Goal: Task Accomplishment & Management: Complete application form

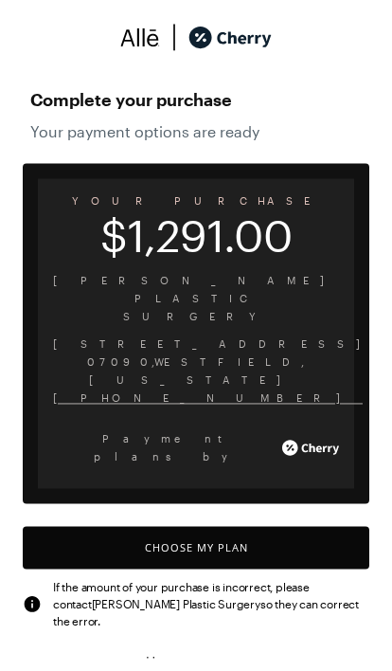
scroll to position [8, 0]
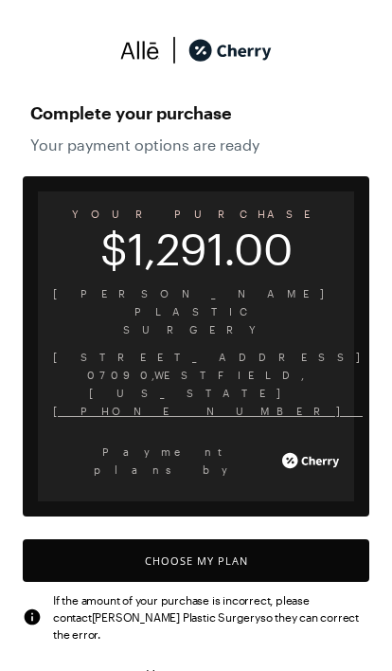
click at [203, 539] on button "Choose My Plan" at bounding box center [196, 560] width 347 height 43
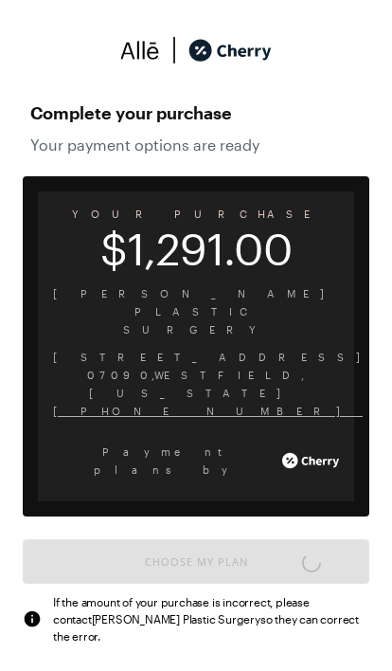
scroll to position [1566, 0]
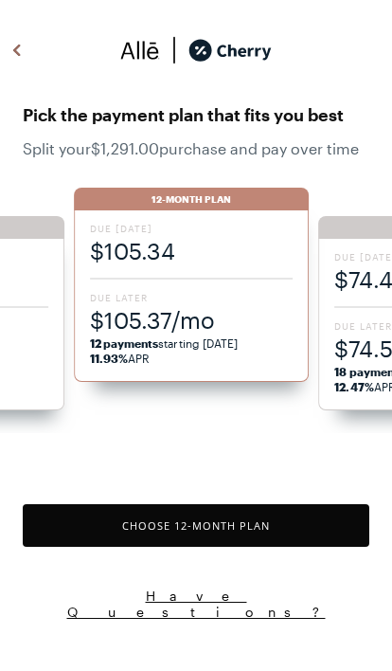
click at [191, 258] on span "$105.34" at bounding box center [192, 250] width 204 height 31
click at [153, 510] on button "Choose 12 -Month Plan" at bounding box center [196, 525] width 347 height 43
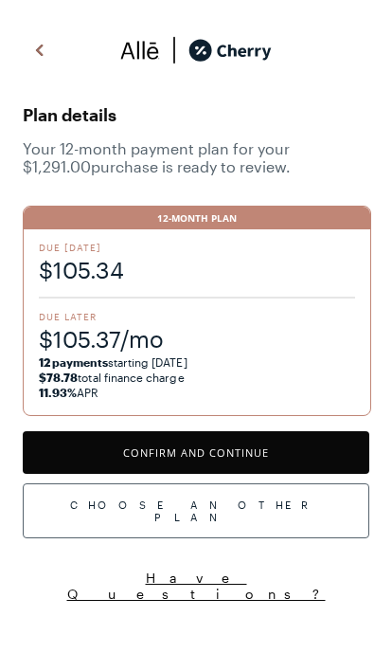
click at [176, 448] on button "Confirm and Continue" at bounding box center [196, 452] width 347 height 43
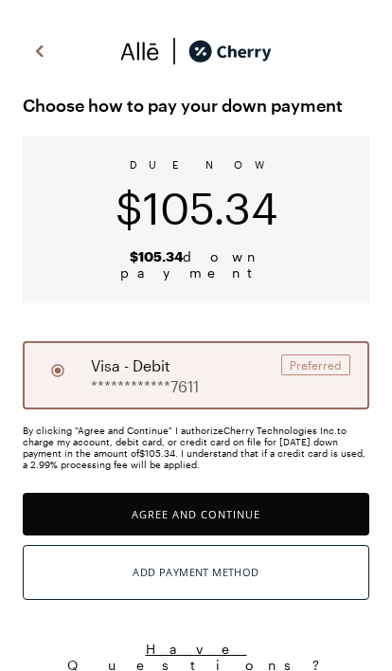
click at [170, 493] on button "Agree and Continue" at bounding box center [196, 514] width 347 height 43
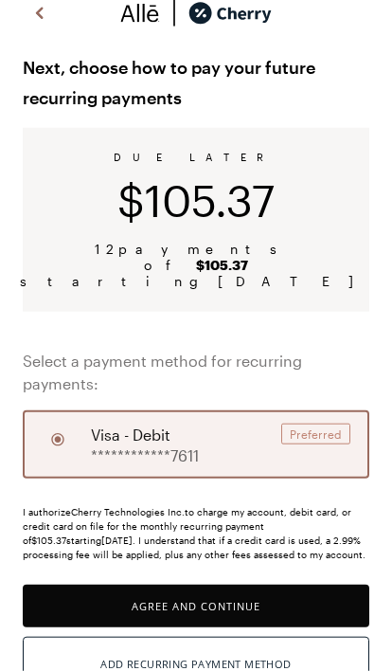
scroll to position [33, 0]
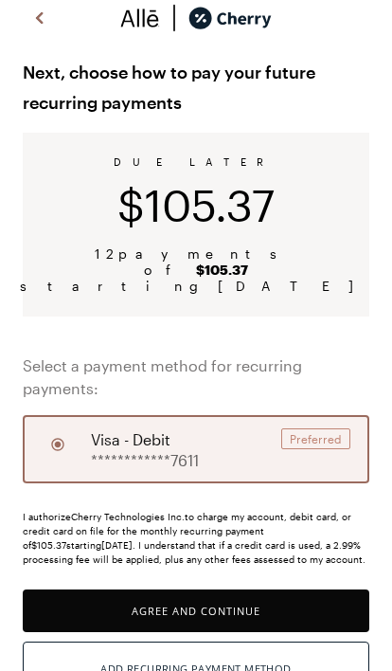
click at [218, 589] on button "Agree and Continue" at bounding box center [196, 610] width 347 height 43
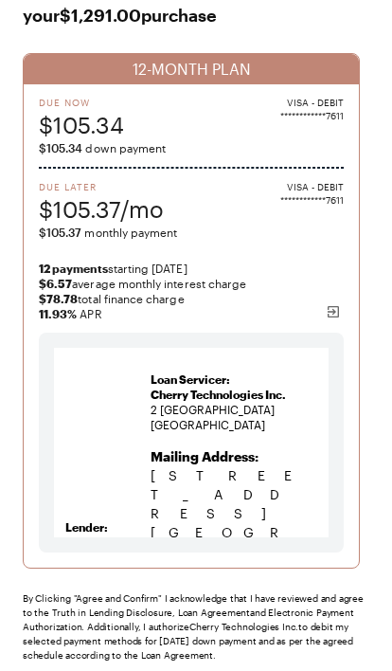
scroll to position [146, 0]
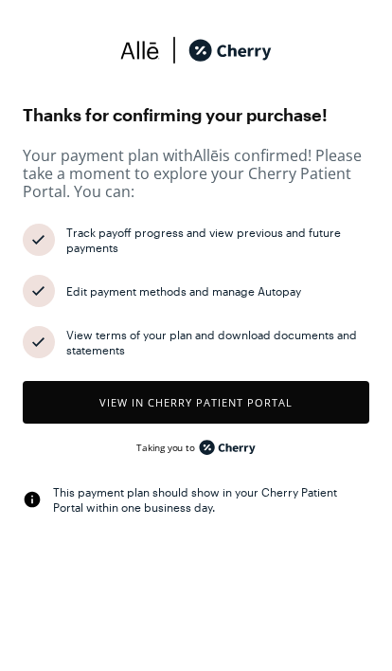
click at [123, 404] on button "View in Cherry patient portal" at bounding box center [196, 402] width 347 height 43
